Goal: Check status

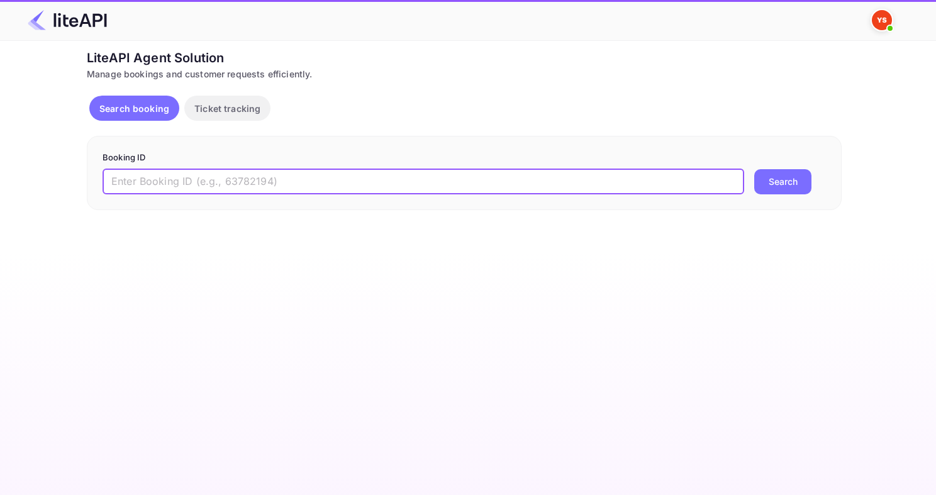
click at [495, 191] on input "text" at bounding box center [424, 181] width 642 height 25
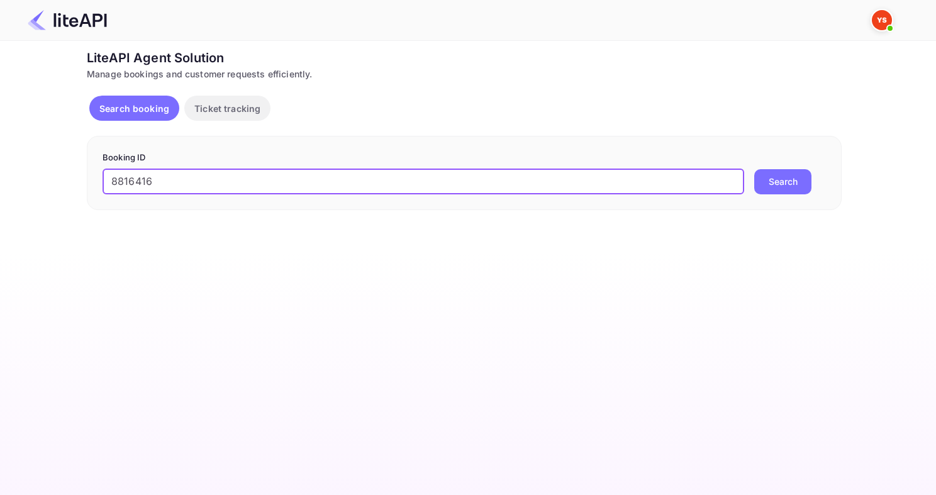
type input "8816416"
click at [754, 169] on button "Search" at bounding box center [782, 181] width 57 height 25
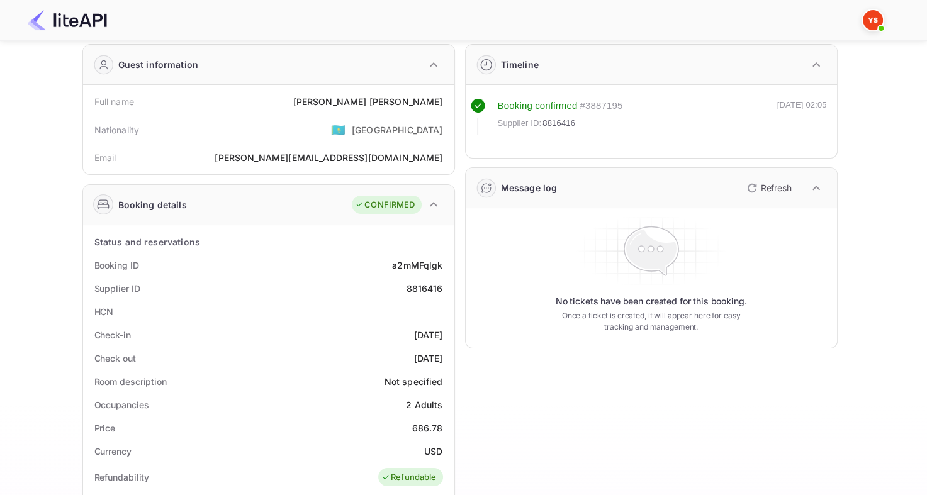
scroll to position [63, 0]
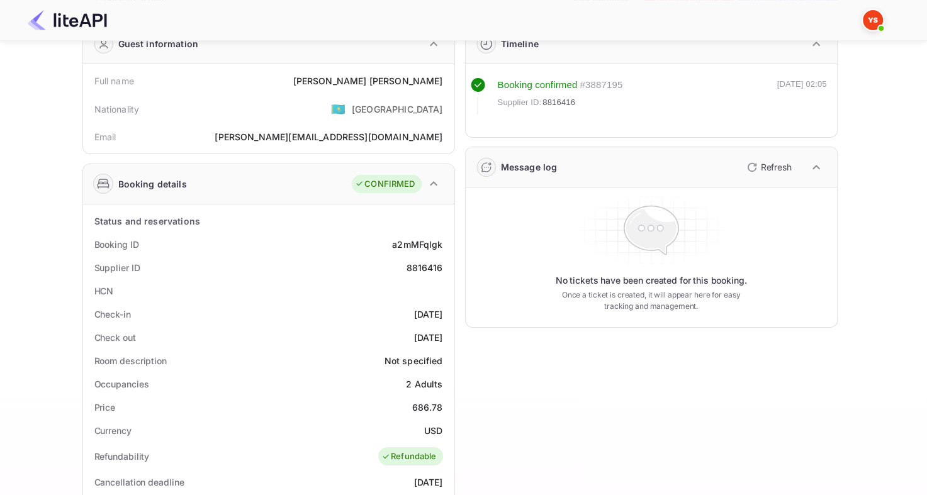
click at [425, 272] on div "8816416" at bounding box center [424, 267] width 36 height 13
copy div "8816416"
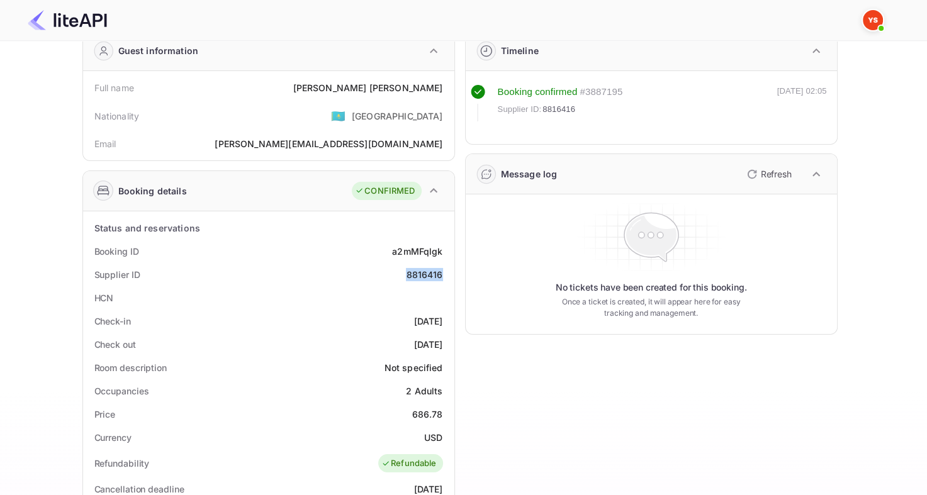
scroll to position [0, 0]
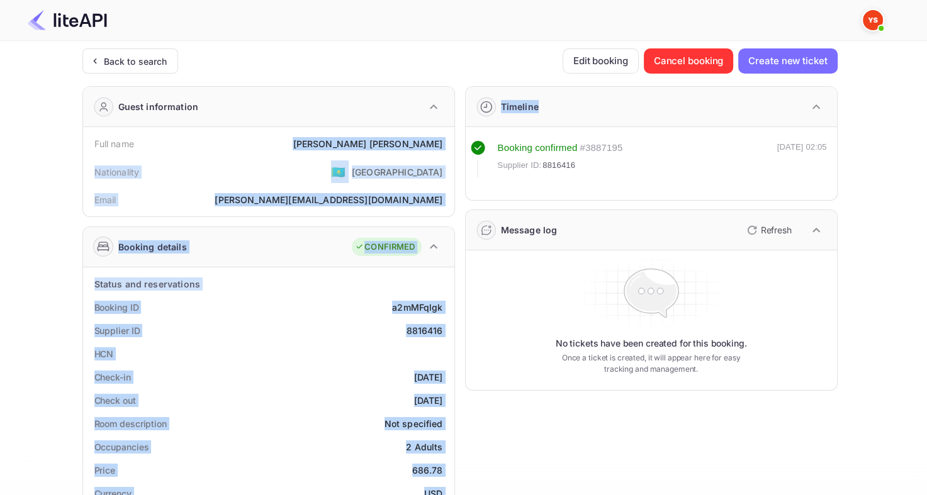
drag, startPoint x: 367, startPoint y: 141, endPoint x: 460, endPoint y: 154, distance: 94.0
click at [460, 154] on div "Guest information Full name [PERSON_NAME] Nationality 🇰🇿 [DEMOGRAPHIC_DATA] Ema…" at bounding box center [454, 488] width 765 height 824
click at [429, 148] on div "[PERSON_NAME]" at bounding box center [368, 143] width 150 height 13
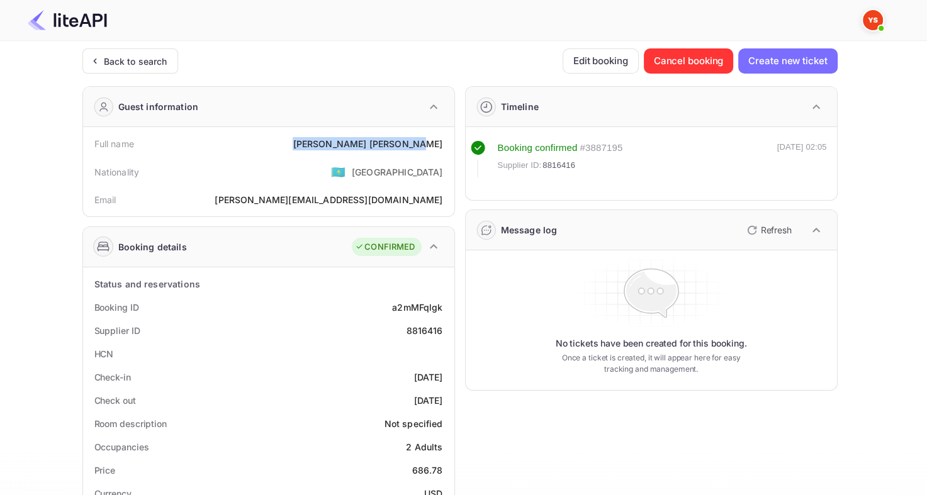
drag, startPoint x: 364, startPoint y: 143, endPoint x: 448, endPoint y: 151, distance: 84.7
click at [448, 151] on div "Full name [PERSON_NAME]" at bounding box center [268, 143] width 361 height 23
copy div "[PERSON_NAME]"
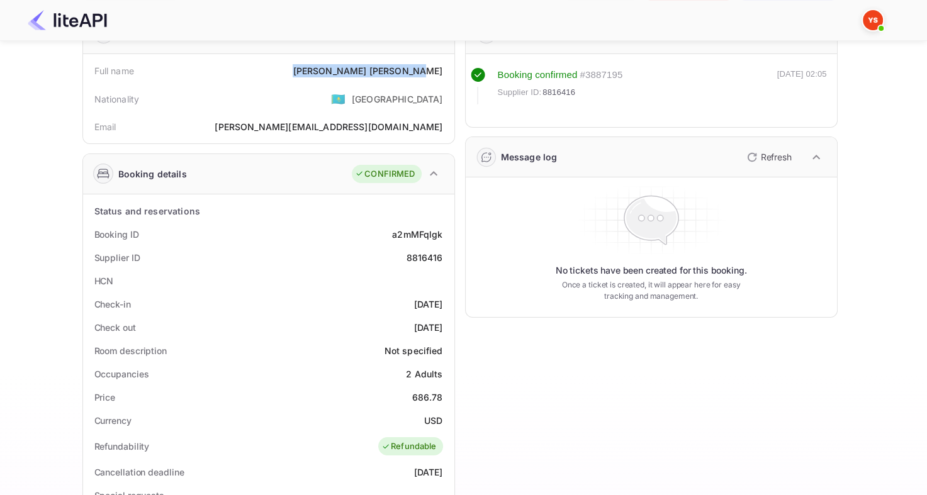
scroll to position [126, 0]
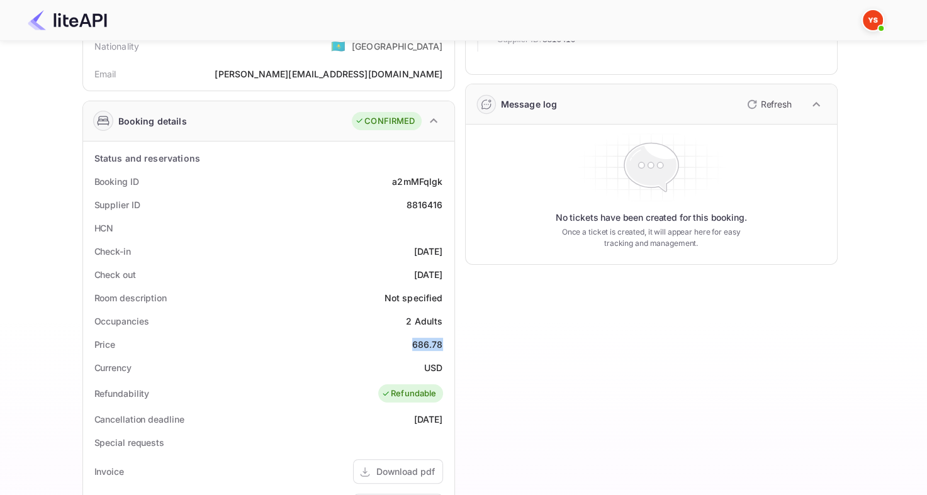
drag, startPoint x: 410, startPoint y: 345, endPoint x: 444, endPoint y: 345, distance: 34.0
click at [444, 345] on div "Price 686.78" at bounding box center [268, 344] width 361 height 23
copy div "686.78"
